Goal: Transaction & Acquisition: Purchase product/service

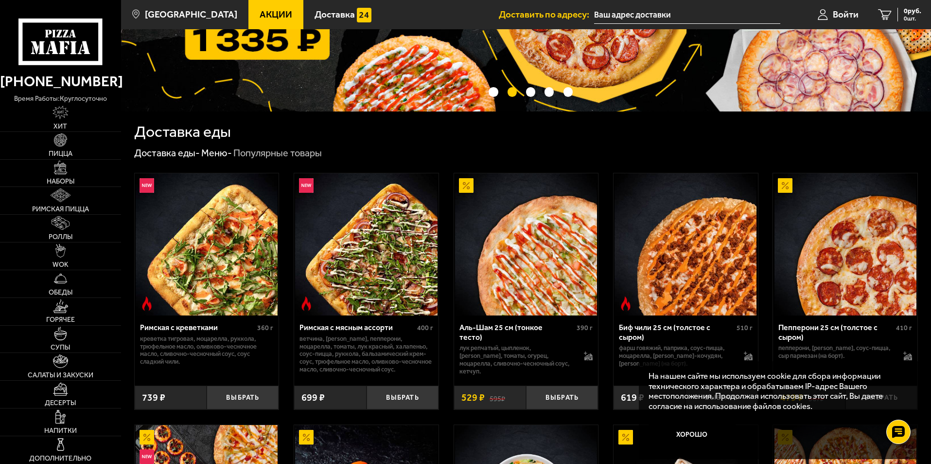
scroll to position [97, 0]
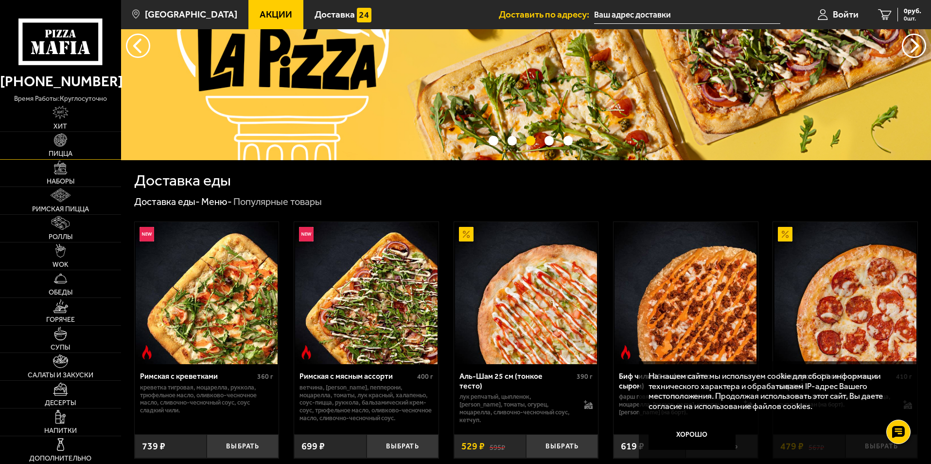
click at [56, 141] on img at bounding box center [61, 140] width 14 height 14
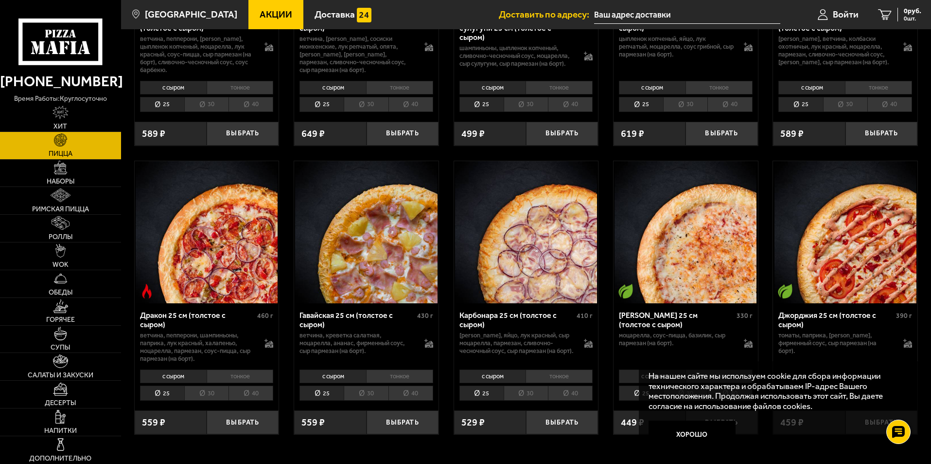
scroll to position [1411, 0]
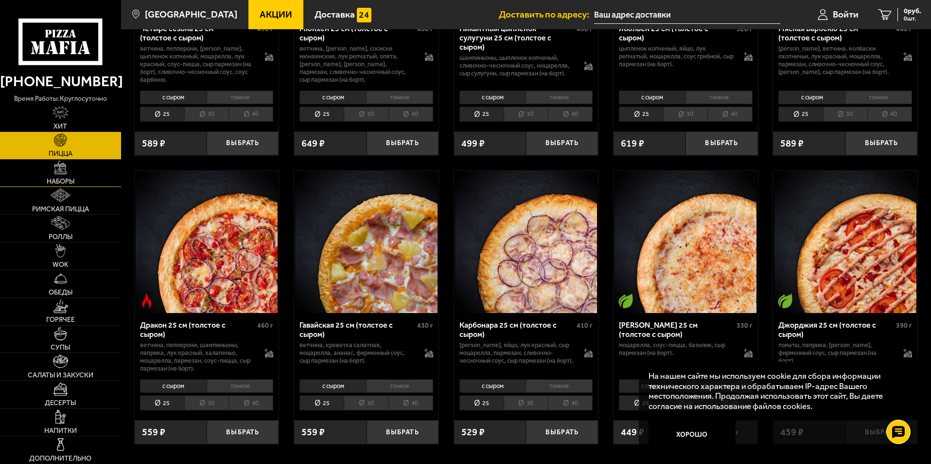
click at [34, 174] on link "Наборы" at bounding box center [60, 173] width 121 height 27
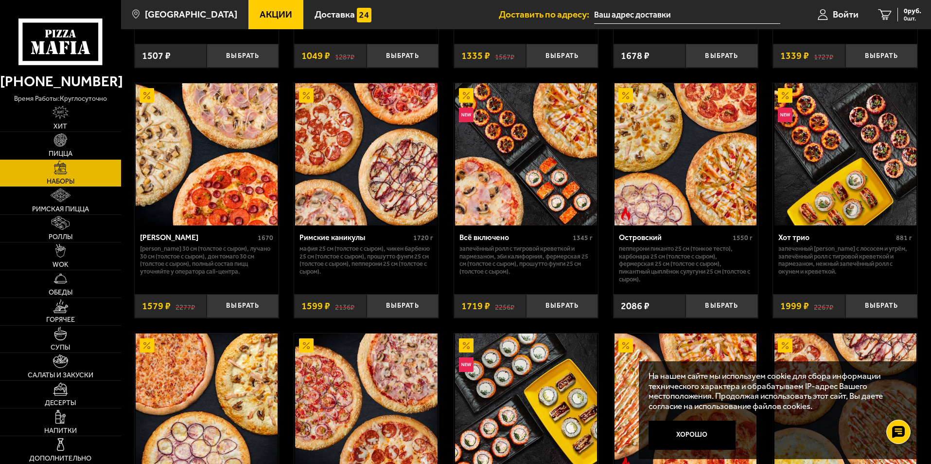
scroll to position [499, 0]
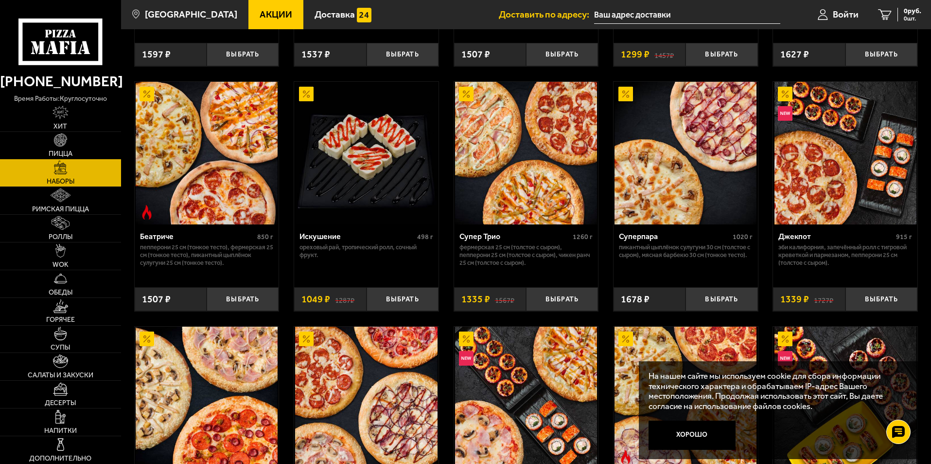
click at [77, 136] on link "Пицца" at bounding box center [60, 145] width 121 height 27
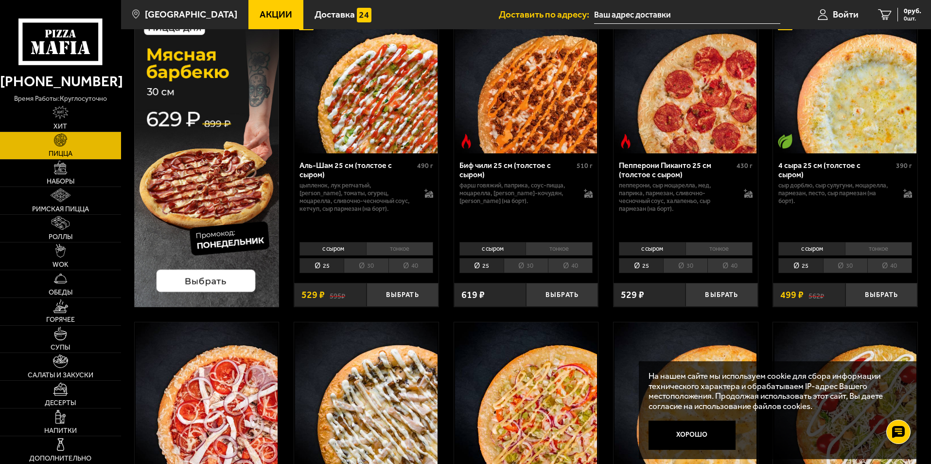
scroll to position [97, 0]
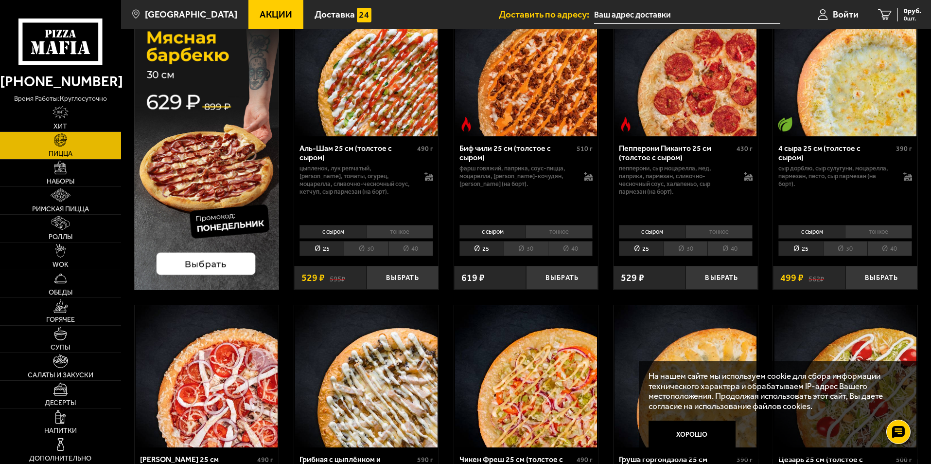
click at [836, 252] on li "30" at bounding box center [845, 248] width 44 height 15
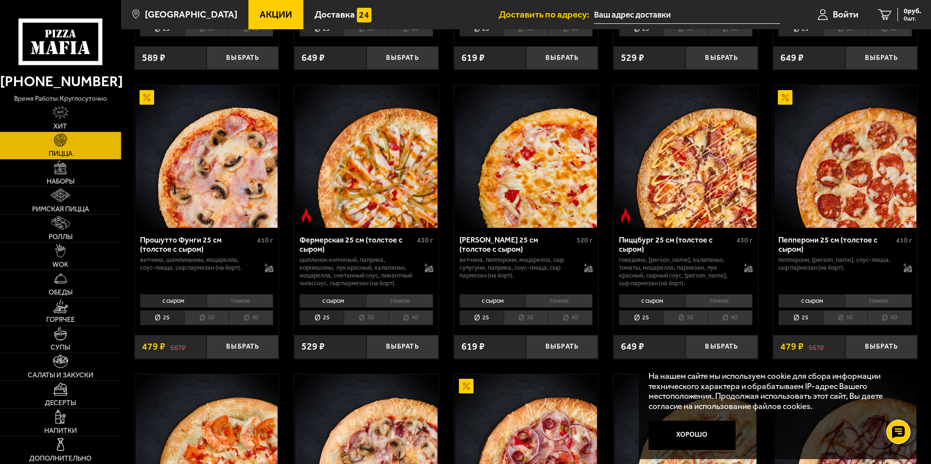
scroll to position [632, 0]
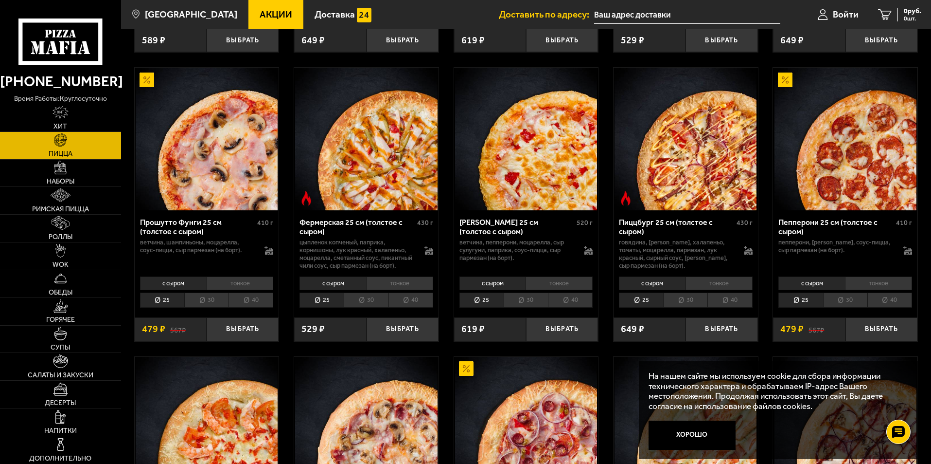
click at [212, 307] on li "30" at bounding box center [206, 299] width 44 height 15
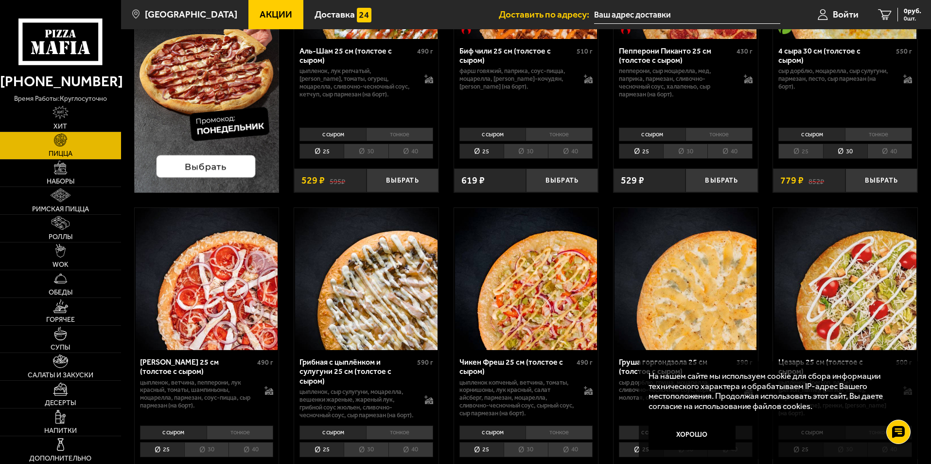
scroll to position [0, 0]
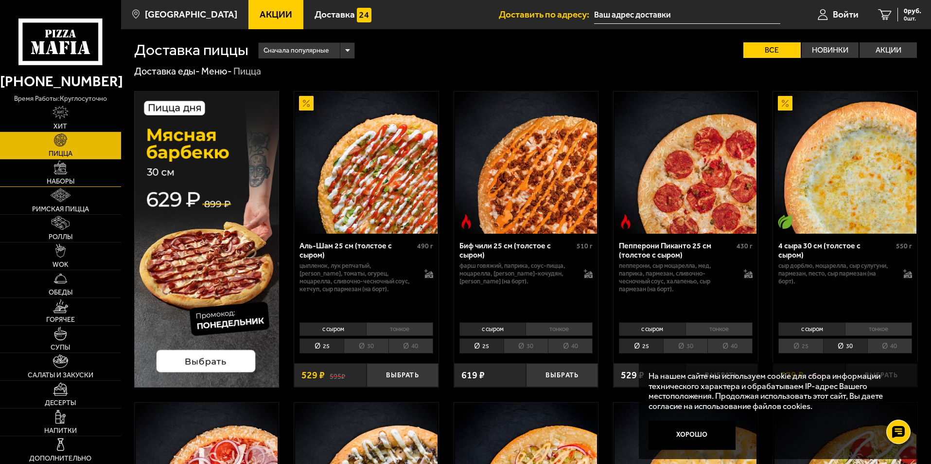
click at [71, 178] on span "Наборы" at bounding box center [61, 181] width 28 height 7
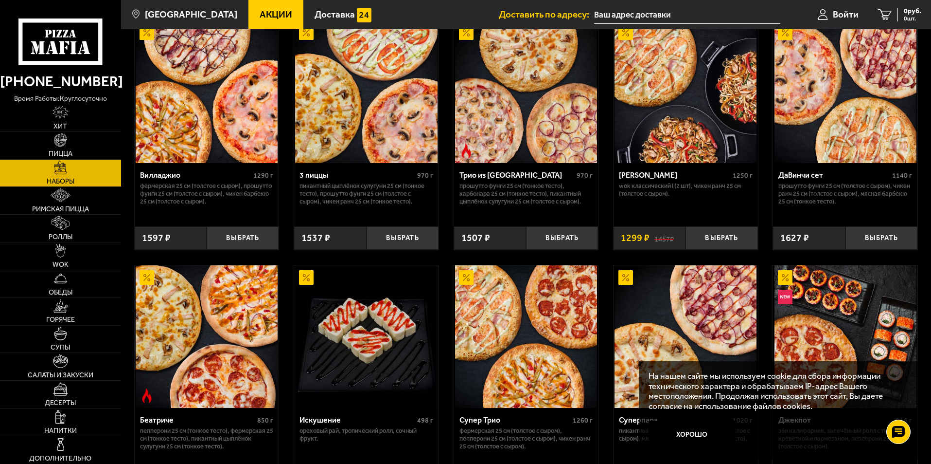
scroll to position [292, 0]
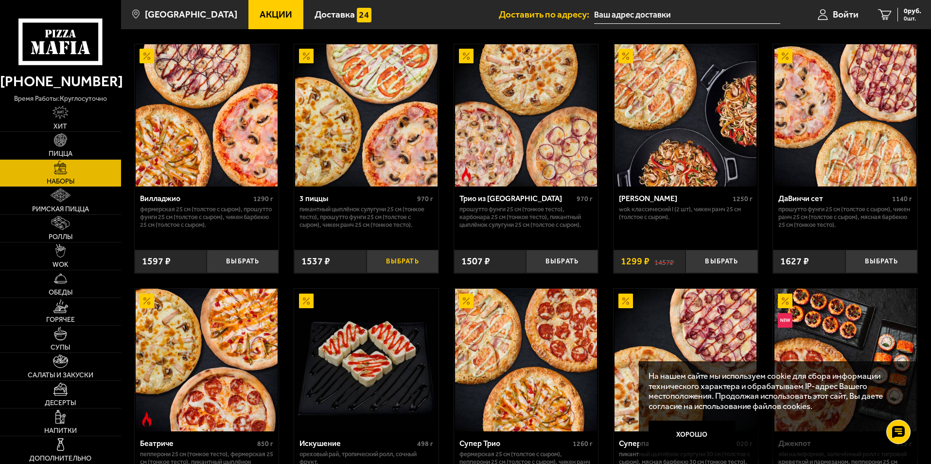
click at [418, 260] on button "Выбрать" at bounding box center [403, 262] width 72 height 24
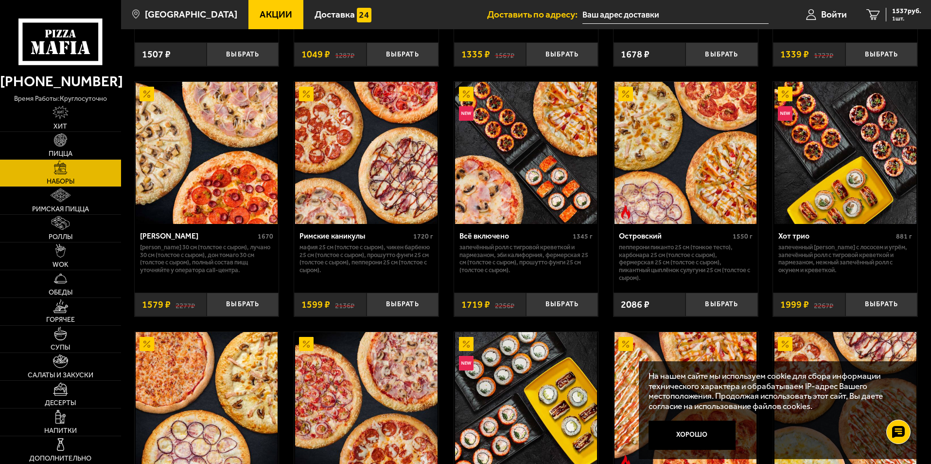
scroll to position [730, 0]
